Goal: Task Accomplishment & Management: Manage account settings

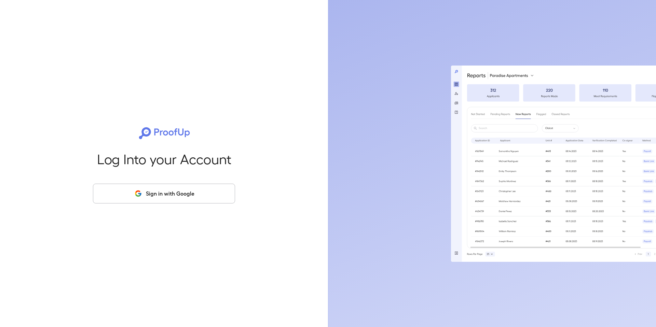
click at [155, 196] on button "Sign in with Google" at bounding box center [164, 194] width 142 height 20
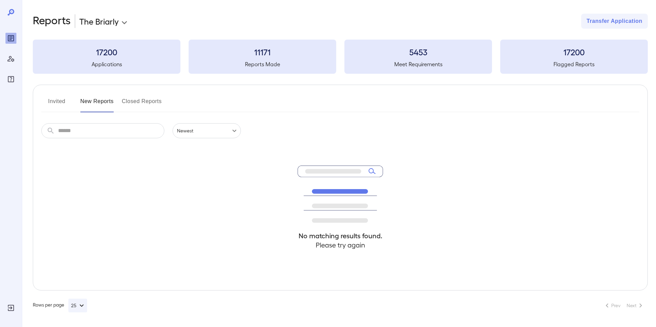
click at [126, 129] on input "text" at bounding box center [111, 130] width 106 height 15
type input "******"
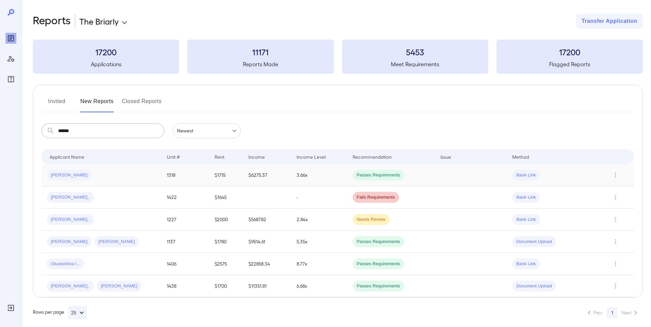
click at [120, 172] on div "[PERSON_NAME]" at bounding box center [101, 175] width 109 height 11
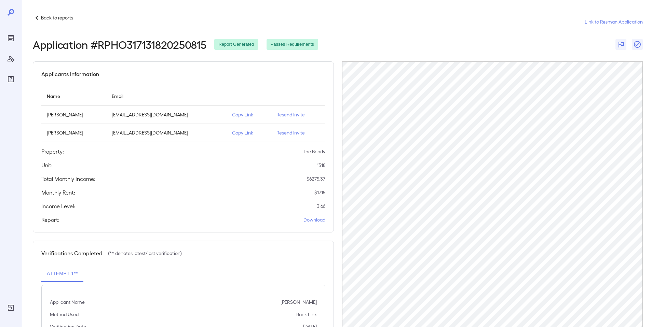
click at [282, 133] on p "Resend Invite" at bounding box center [297, 132] width 43 height 7
click at [279, 130] on p "Resend Invite" at bounding box center [297, 132] width 43 height 7
click at [288, 132] on p "Resend Invite" at bounding box center [297, 132] width 43 height 7
